Goal: Download file/media

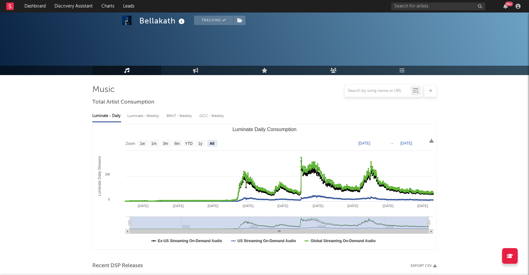
select select "All"
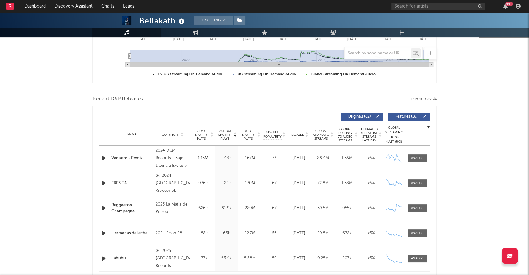
scroll to position [167, 0]
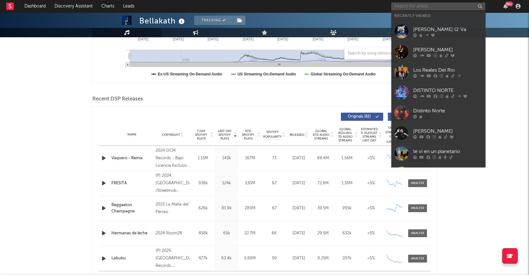
click at [414, 9] on input "text" at bounding box center [438, 7] width 94 height 8
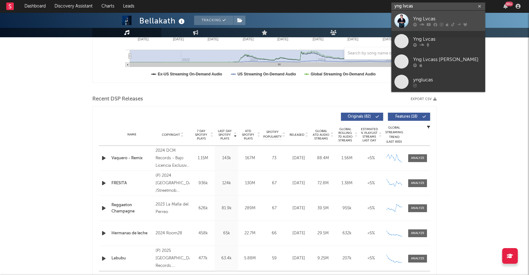
type input "yng lvcas"
click at [397, 17] on div at bounding box center [401, 21] width 14 height 14
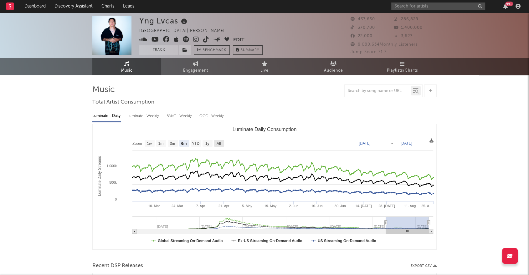
click at [218, 146] on text "All" at bounding box center [219, 143] width 4 height 4
select select "All"
type input "[DATE]"
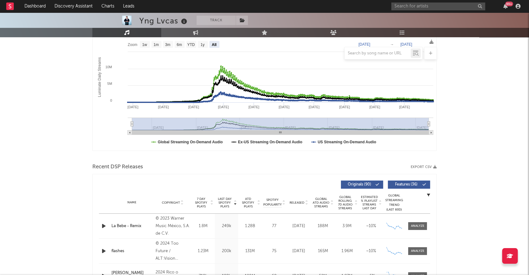
scroll to position [167, 0]
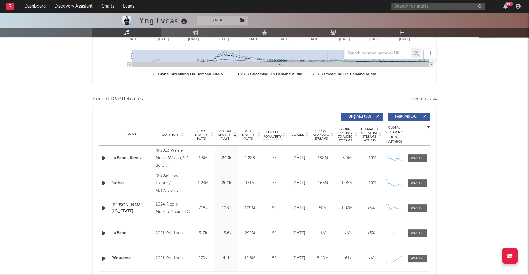
click at [426, 98] on button "Export CSV" at bounding box center [424, 99] width 26 height 4
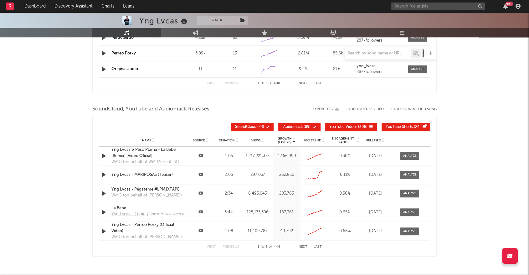
scroll to position [668, 0]
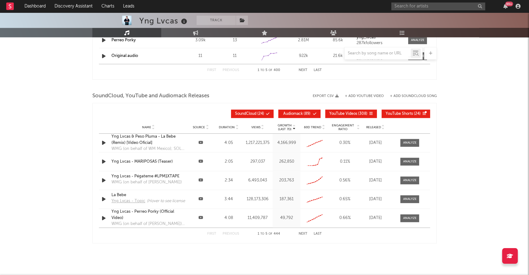
click at [327, 94] on button "Export CSV" at bounding box center [326, 96] width 26 height 4
